Goal: Task Accomplishment & Management: Use online tool/utility

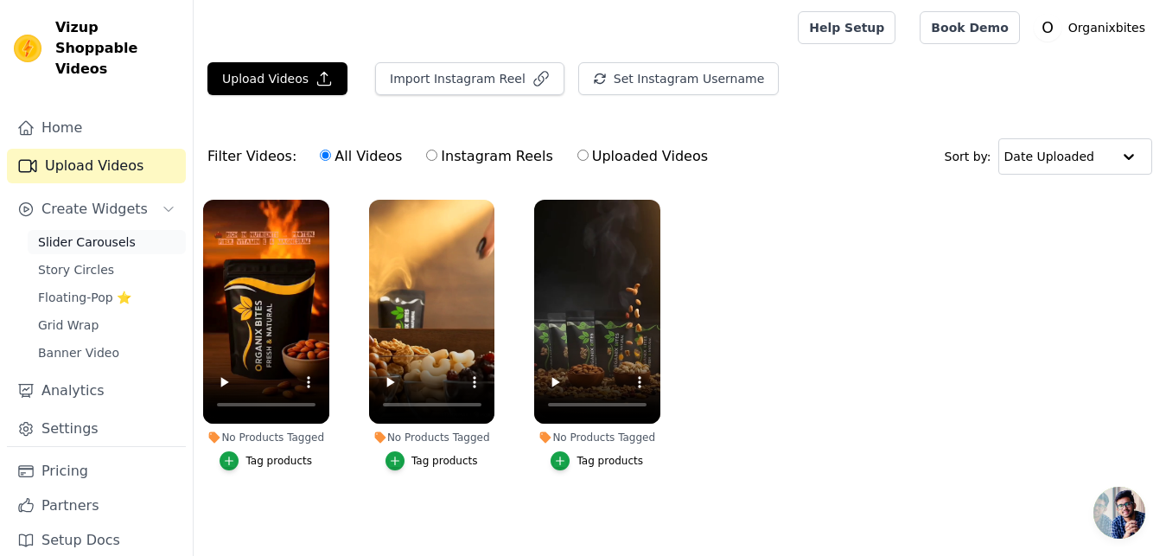
click at [128, 230] on link "Slider Carousels" at bounding box center [107, 242] width 158 height 24
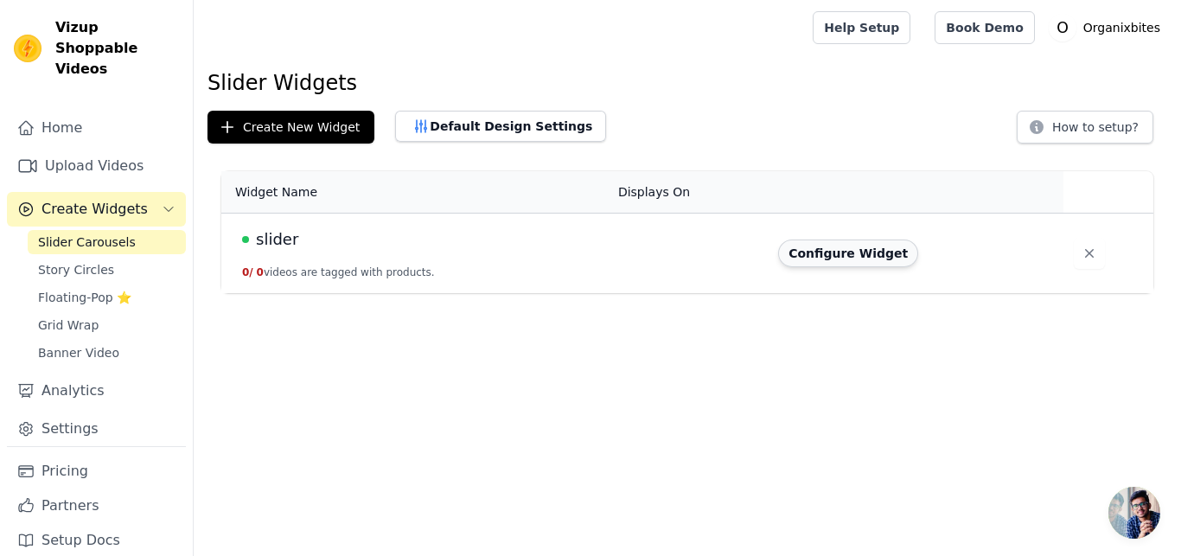
click at [845, 254] on button "Configure Widget" at bounding box center [848, 254] width 140 height 28
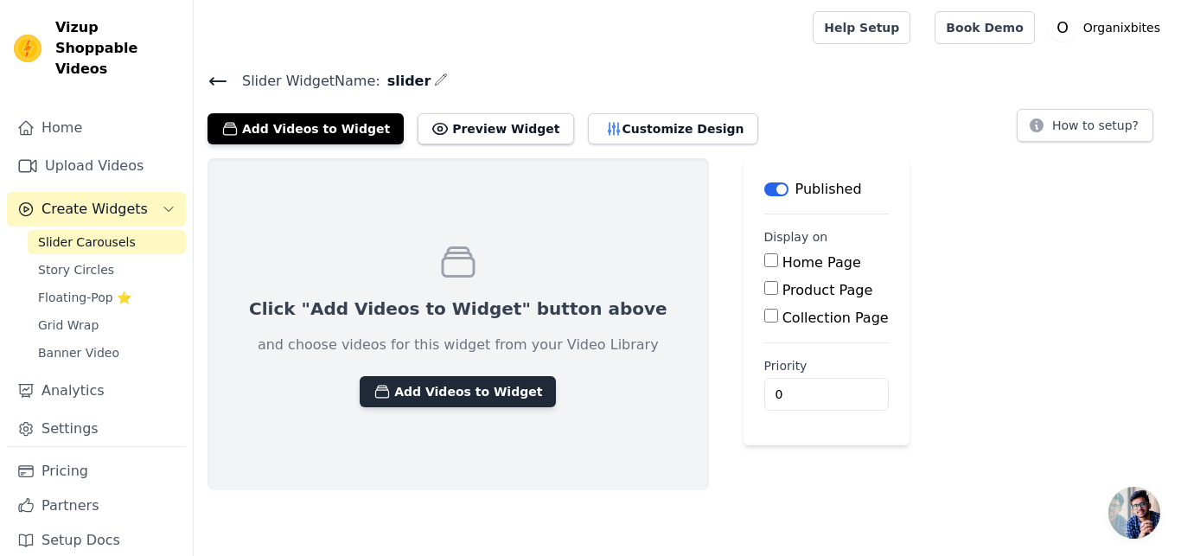
click at [431, 394] on button "Add Videos to Widget" at bounding box center [458, 391] width 196 height 31
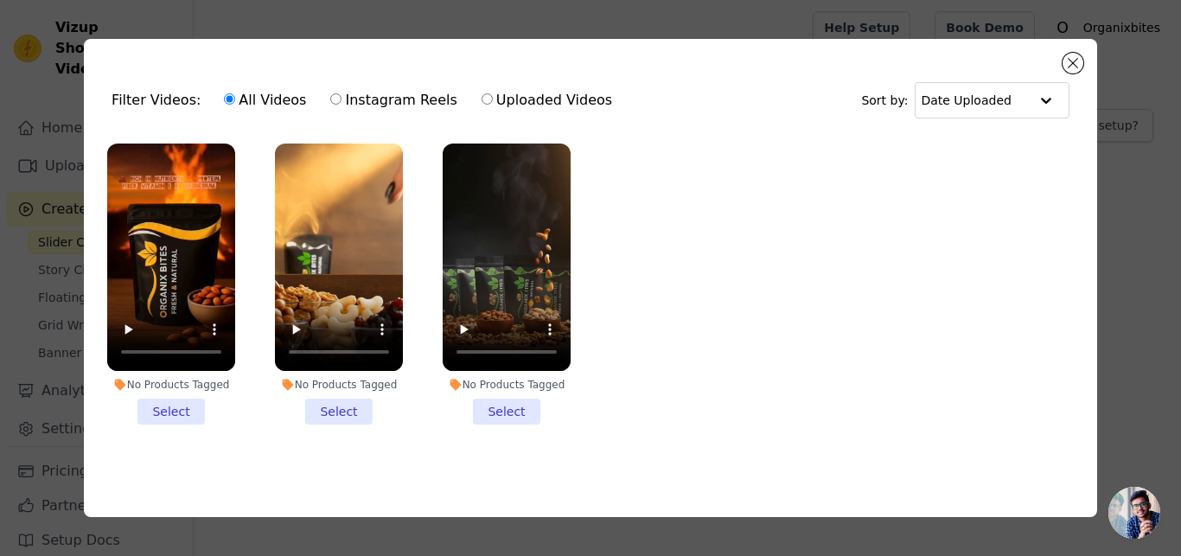
click at [169, 416] on li "No Products Tagged Select" at bounding box center [171, 284] width 128 height 281
click at [0, 0] on input "No Products Tagged Select" at bounding box center [0, 0] width 0 height 0
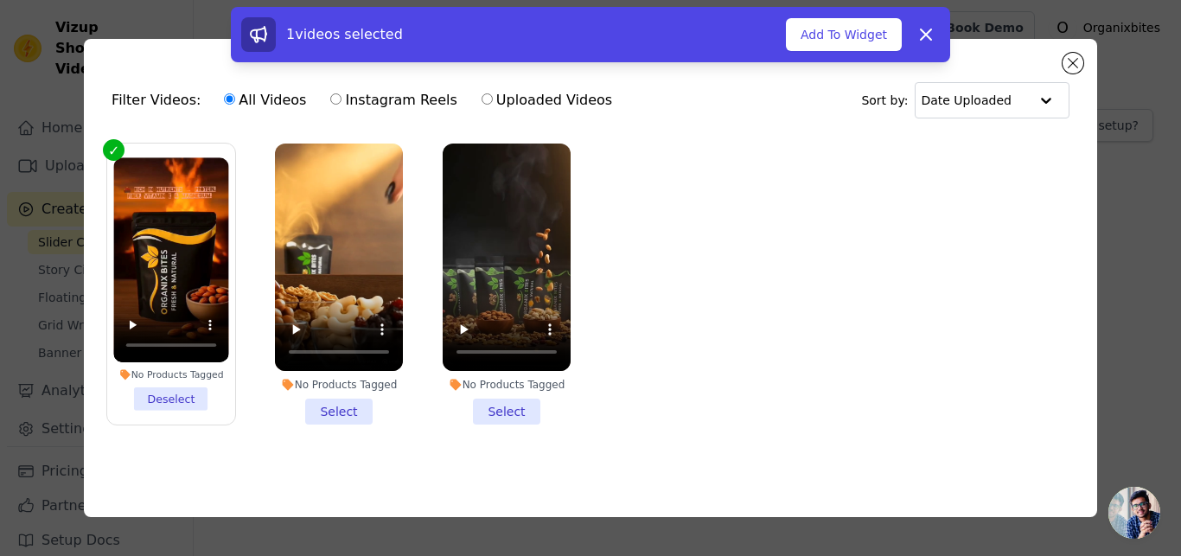
click at [329, 414] on li "No Products Tagged Select" at bounding box center [339, 284] width 128 height 281
click at [0, 0] on input "No Products Tagged Select" at bounding box center [0, 0] width 0 height 0
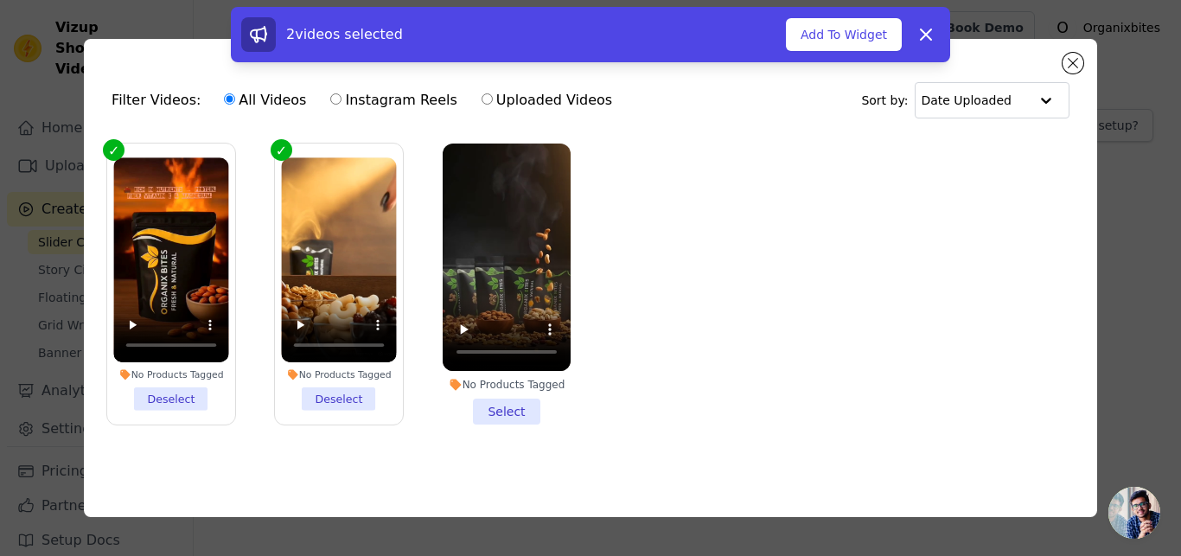
click at [518, 409] on li "No Products Tagged Select" at bounding box center [507, 284] width 128 height 281
click at [0, 0] on input "No Products Tagged Select" at bounding box center [0, 0] width 0 height 0
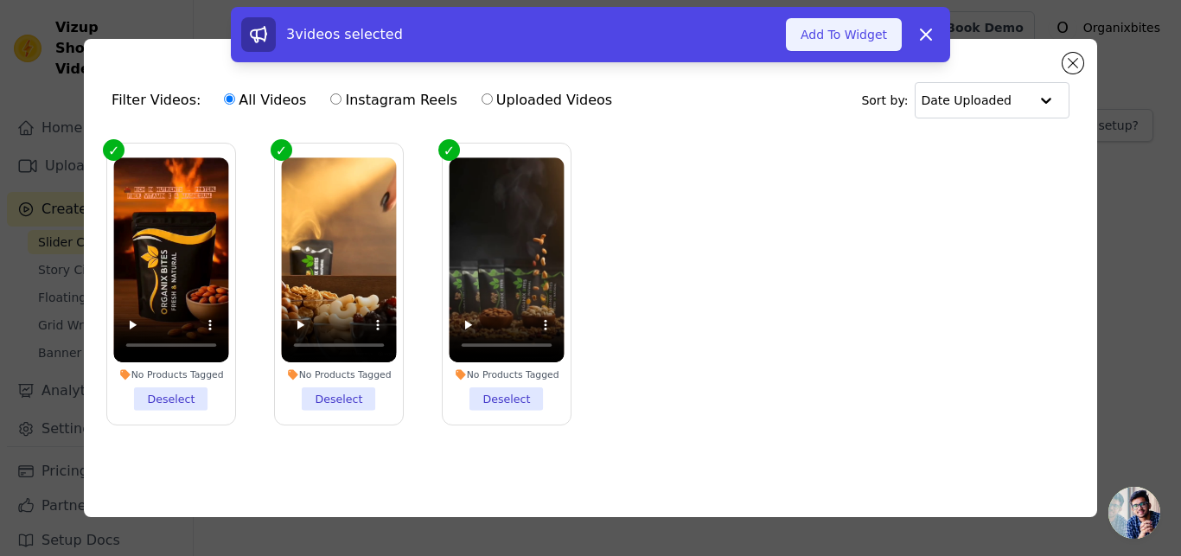
click at [855, 42] on button "Add To Widget" at bounding box center [844, 34] width 116 height 33
